Goal: Use online tool/utility

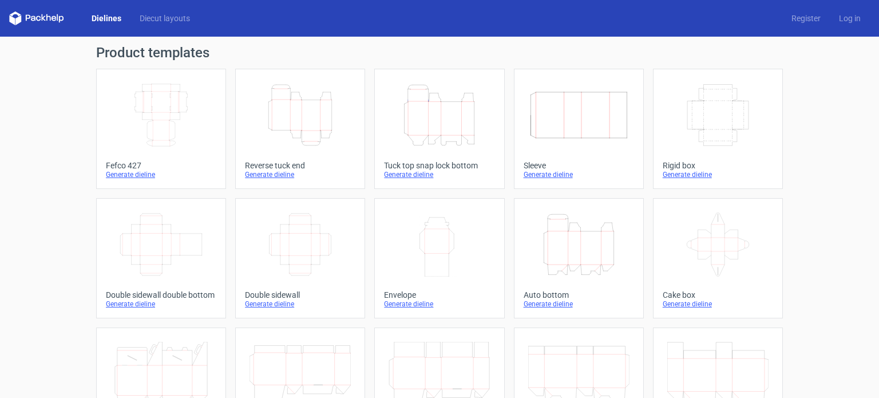
click at [161, 94] on icon "Width Depth Height" at bounding box center [160, 115] width 101 height 64
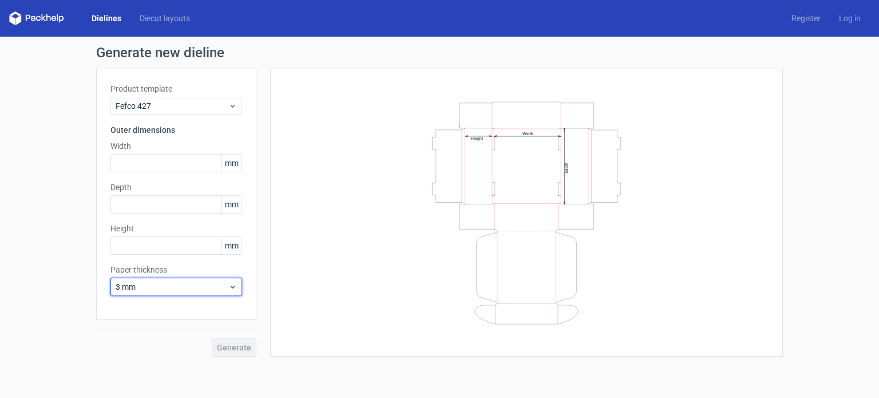
click at [227, 283] on span "3 mm" at bounding box center [172, 286] width 113 height 11
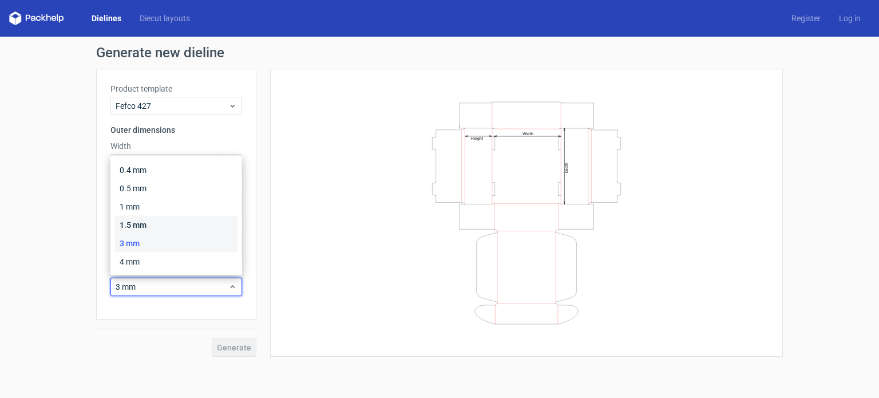
click at [150, 219] on div "1.5 mm" at bounding box center [176, 225] width 122 height 18
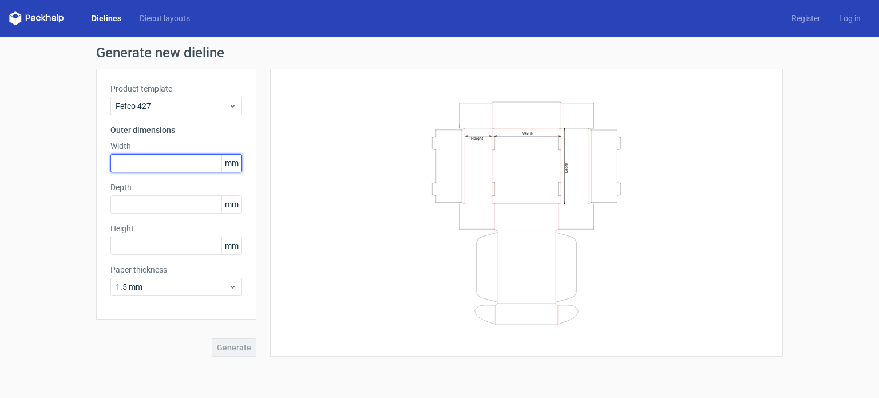
click at [140, 161] on input "text" at bounding box center [176, 163] width 132 height 18
type input "18"
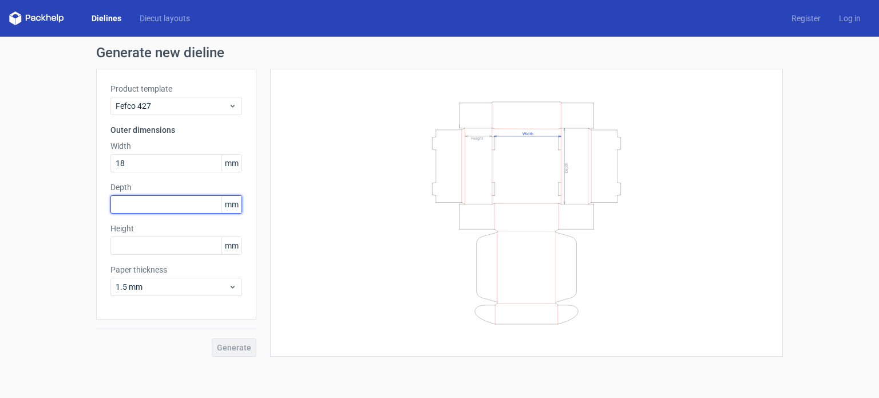
click at [165, 202] on div "Depth mm" at bounding box center [176, 197] width 132 height 32
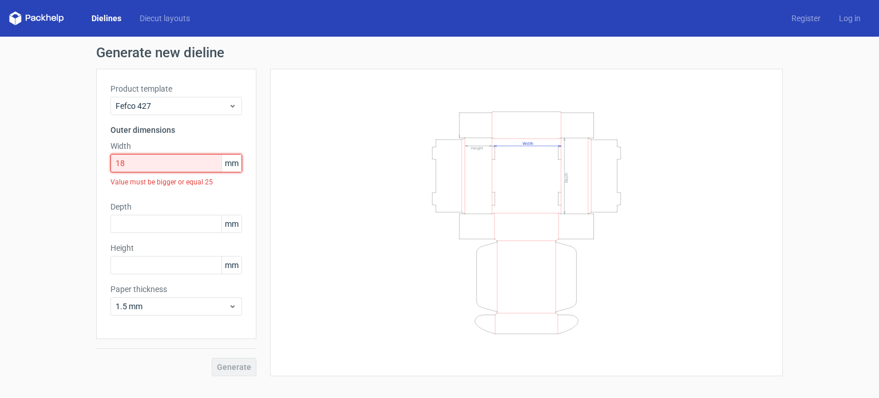
click at [169, 164] on input "18" at bounding box center [176, 163] width 132 height 18
drag, startPoint x: 173, startPoint y: 161, endPoint x: 113, endPoint y: 162, distance: 59.5
click at [113, 162] on input "18" at bounding box center [176, 163] width 132 height 18
